Goal: Task Accomplishment & Management: Use online tool/utility

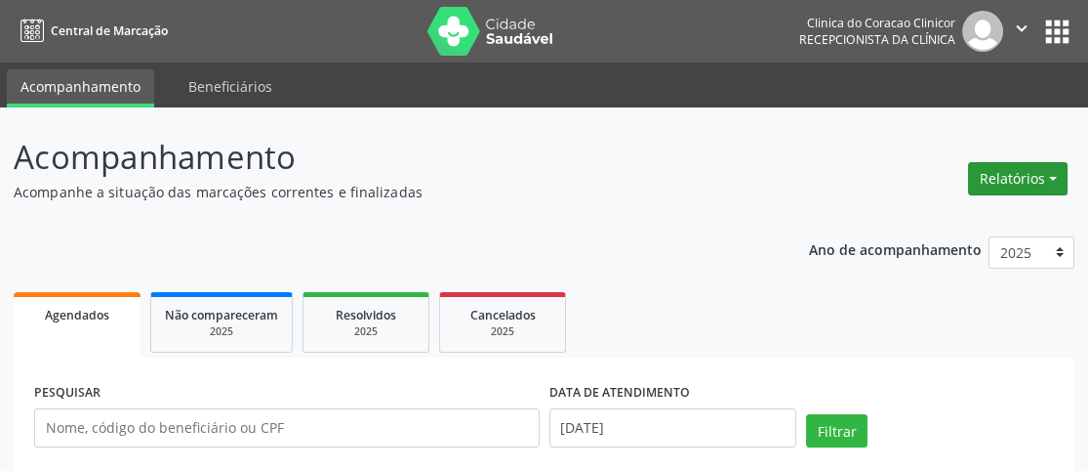
click at [1021, 184] on button "Relatórios" at bounding box center [1018, 178] width 100 height 33
click at [969, 212] on link "Agendamentos" at bounding box center [964, 219] width 210 height 27
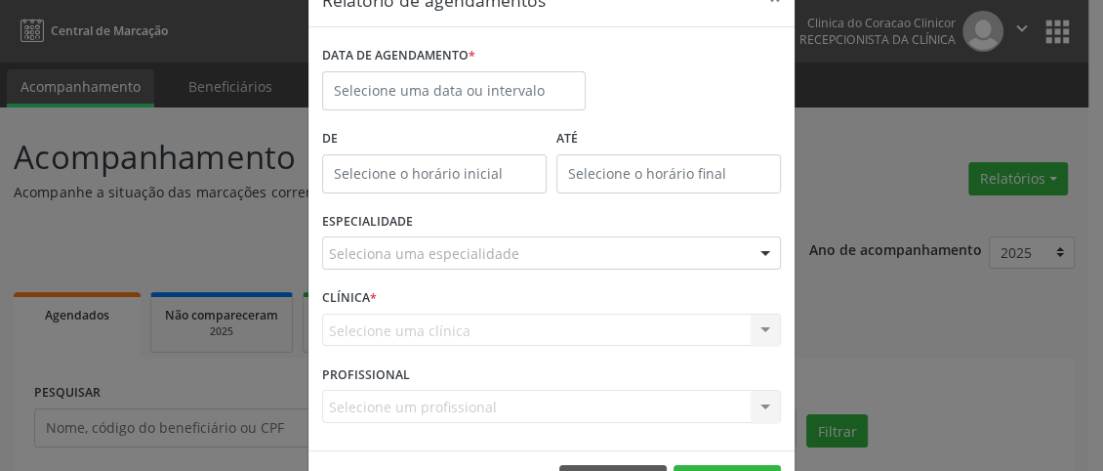
scroll to position [19, 0]
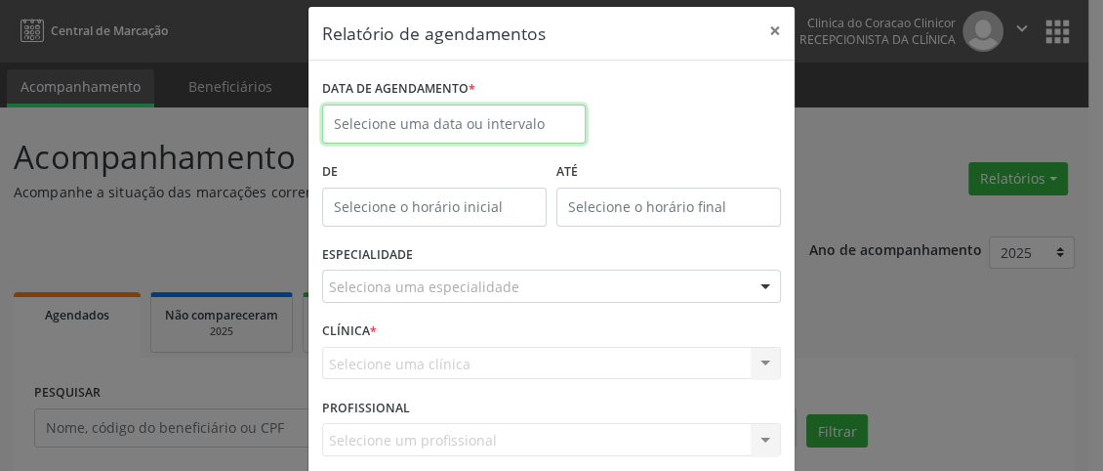
click at [465, 116] on input "text" at bounding box center [454, 123] width 264 height 39
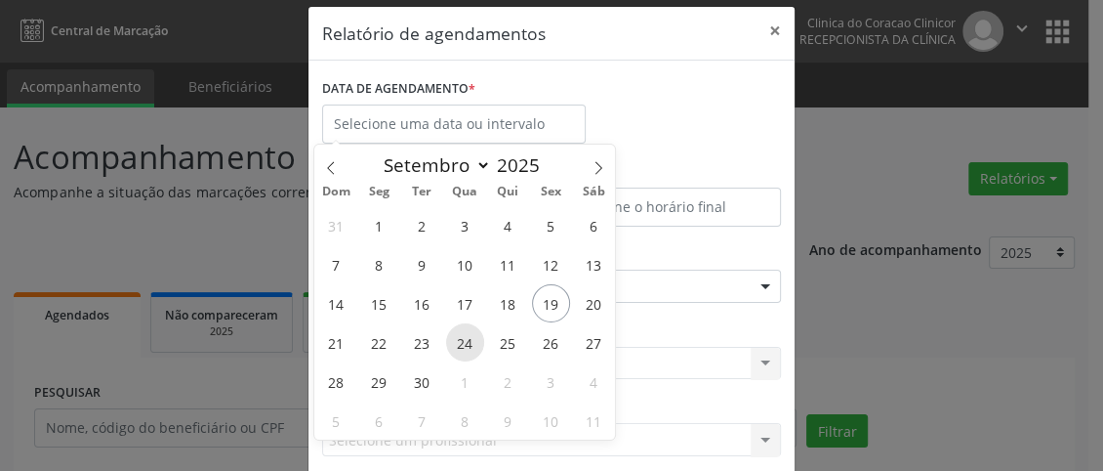
click at [462, 337] on span "24" at bounding box center [465, 342] width 38 height 38
type input "[DATE]"
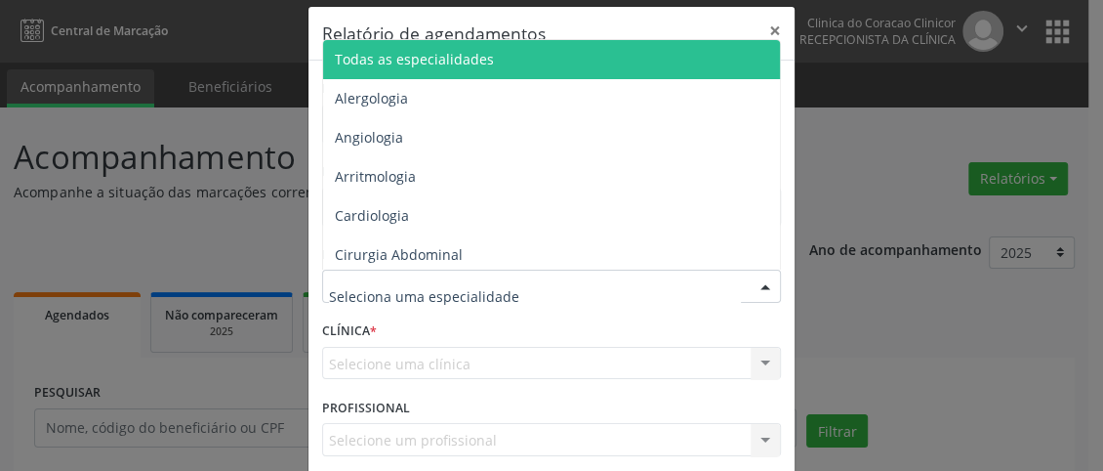
click at [545, 276] on div at bounding box center [551, 285] width 459 height 33
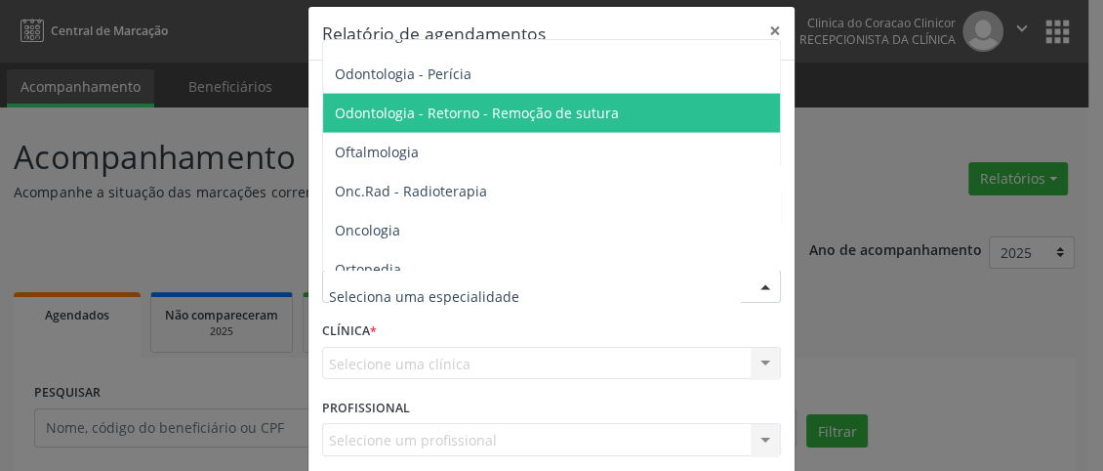
scroll to position [2636, 0]
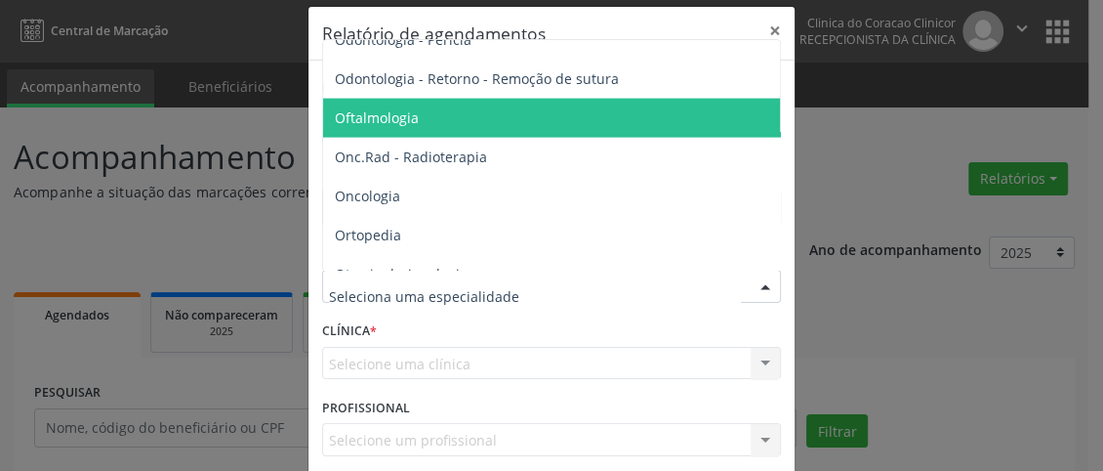
click at [450, 115] on span "Oftalmologia" at bounding box center [553, 118] width 460 height 39
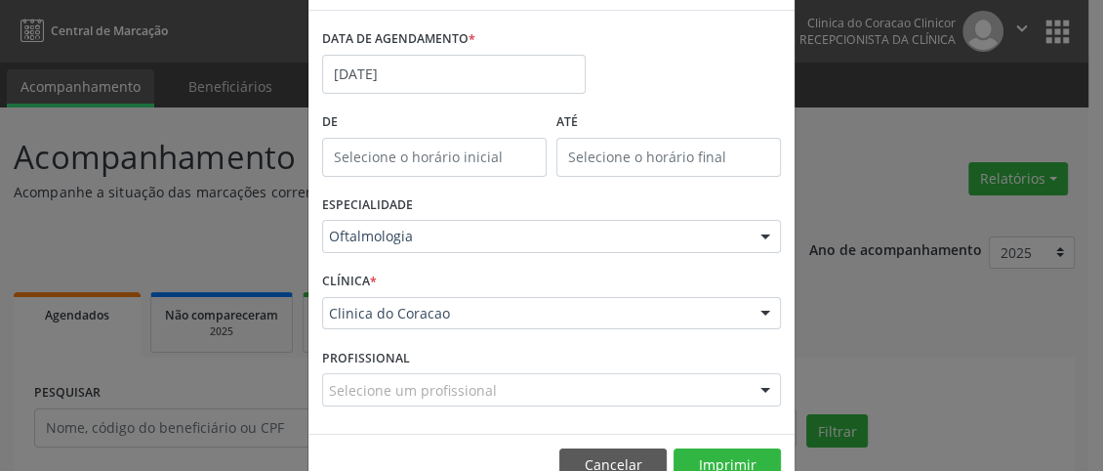
scroll to position [116, 0]
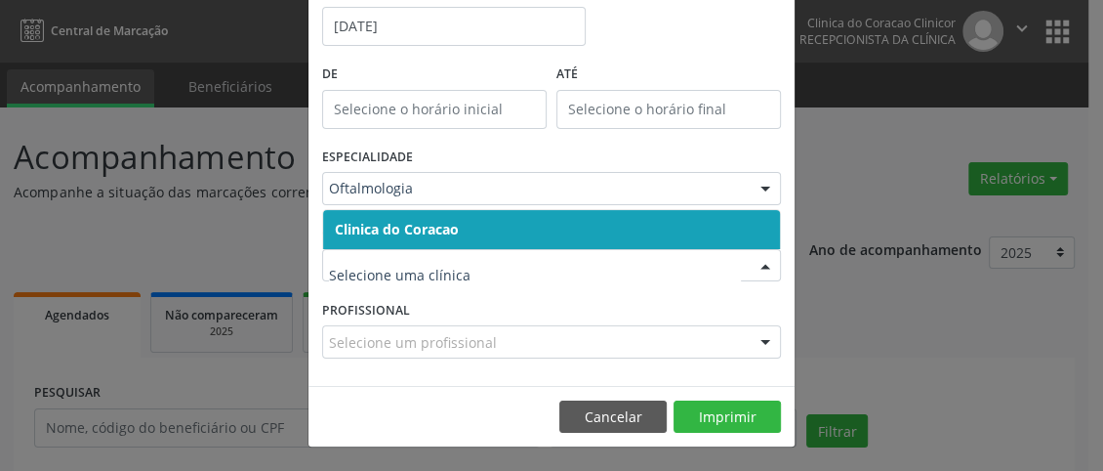
click at [492, 217] on span "Clinica do Coracao" at bounding box center [551, 229] width 457 height 39
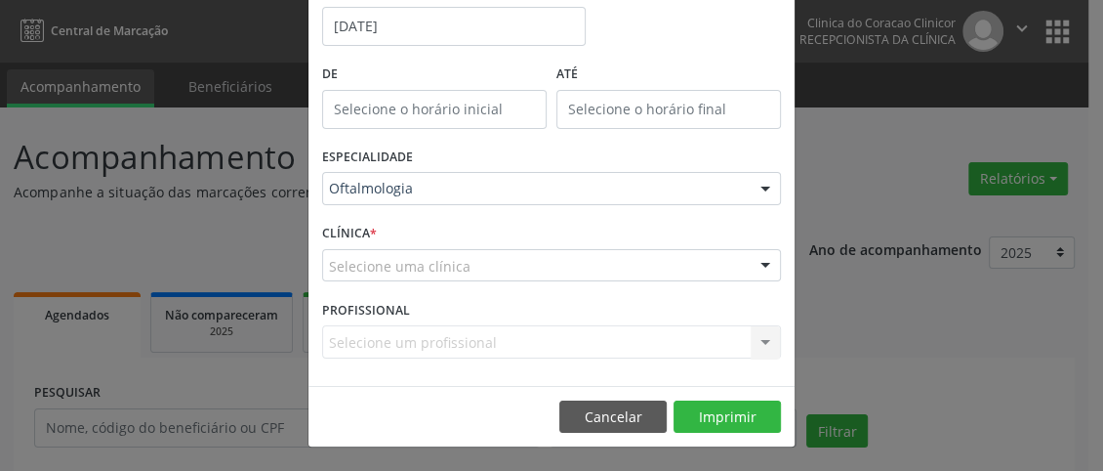
click at [480, 261] on div "Selecione uma clínica" at bounding box center [551, 265] width 459 height 33
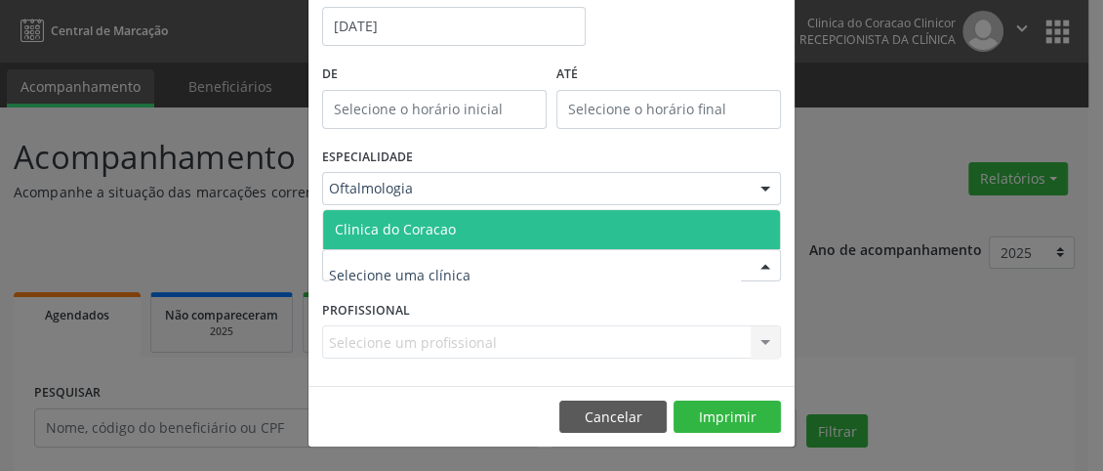
click at [496, 224] on span "Clinica do Coracao" at bounding box center [551, 229] width 457 height 39
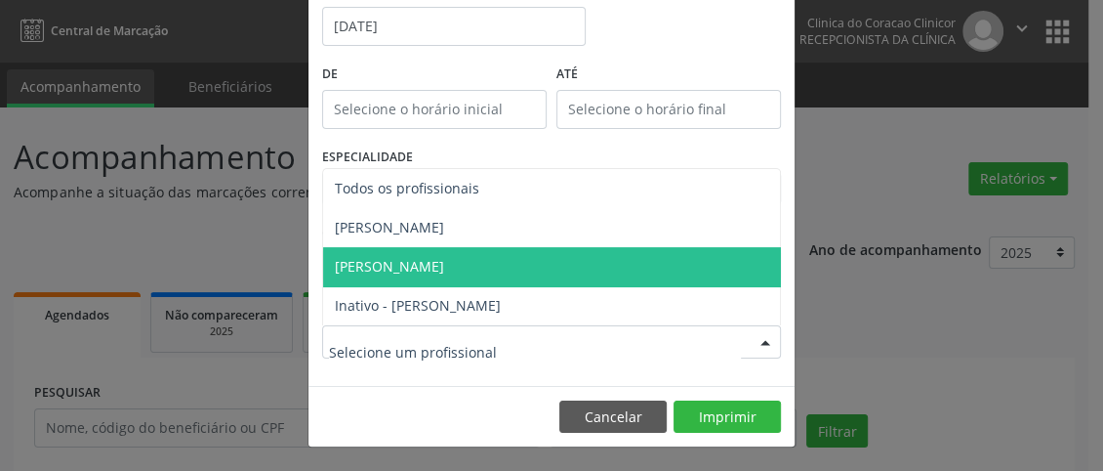
click at [444, 273] on span "[PERSON_NAME]" at bounding box center [389, 266] width 109 height 19
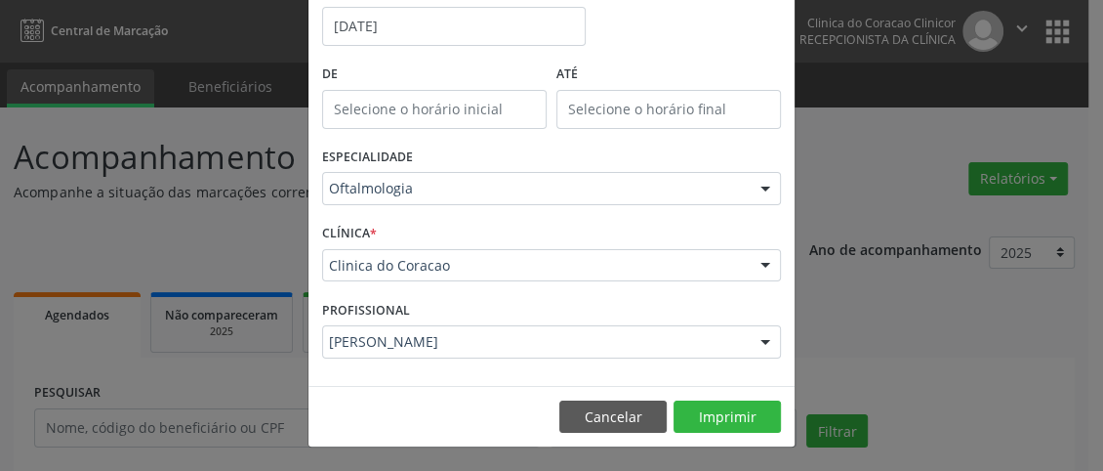
click at [460, 353] on div "[PERSON_NAME]" at bounding box center [551, 341] width 459 height 33
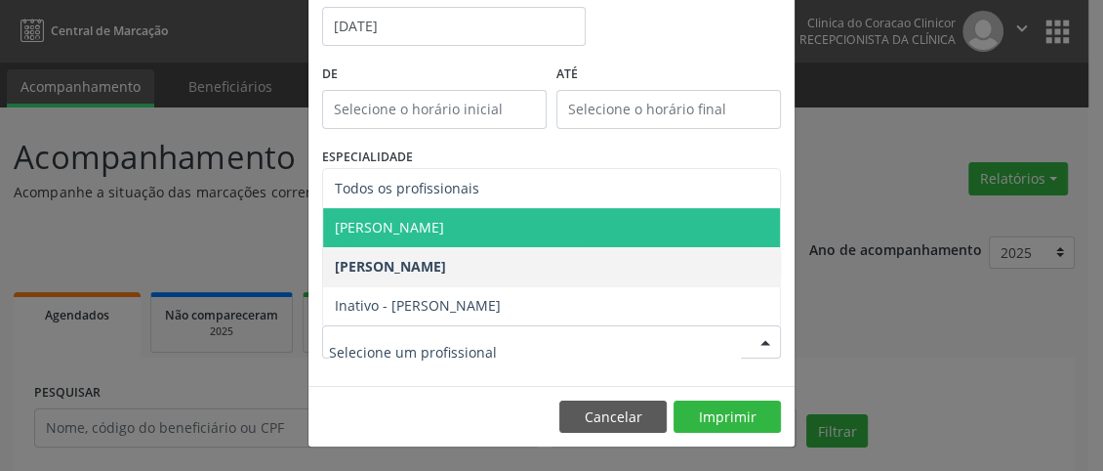
click at [444, 226] on span "[PERSON_NAME]" at bounding box center [389, 227] width 109 height 19
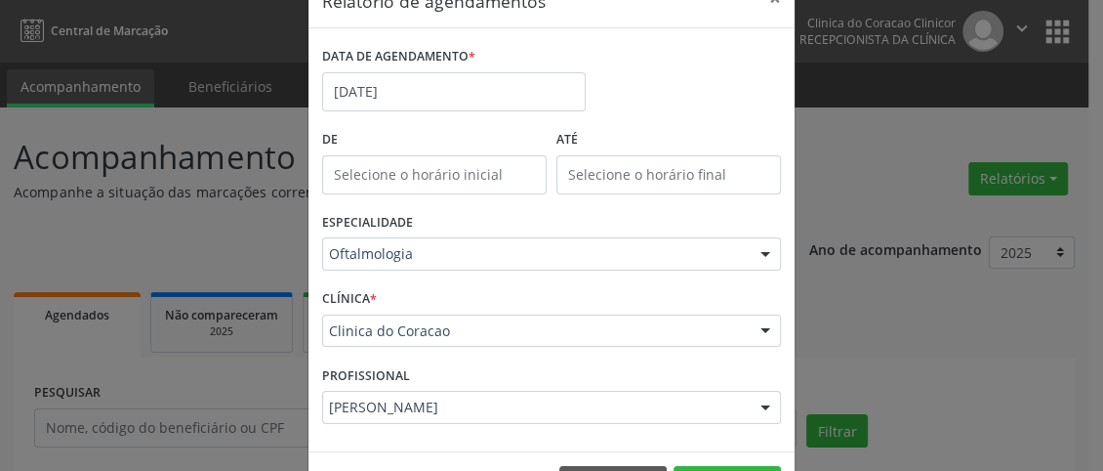
scroll to position [98, 0]
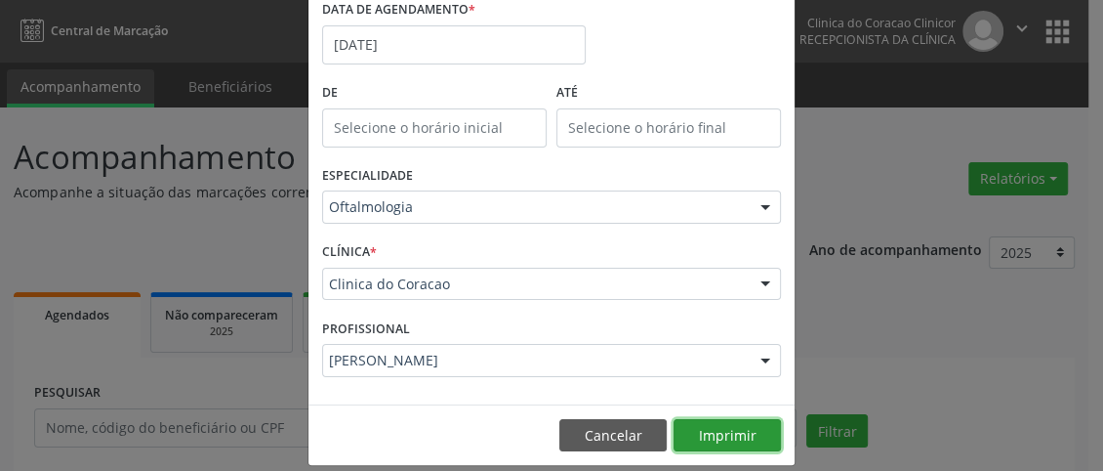
click at [700, 426] on button "Imprimir" at bounding box center [727, 435] width 107 height 33
